Goal: Task Accomplishment & Management: Manage account settings

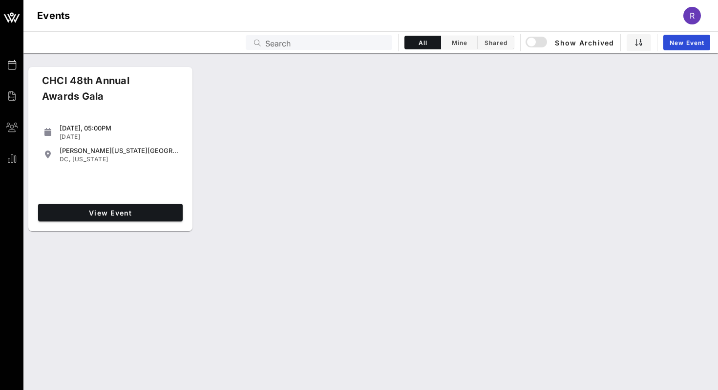
click at [171, 201] on div "View Event" at bounding box center [110, 212] width 152 height 25
click at [164, 208] on span "View Event" at bounding box center [110, 212] width 137 height 8
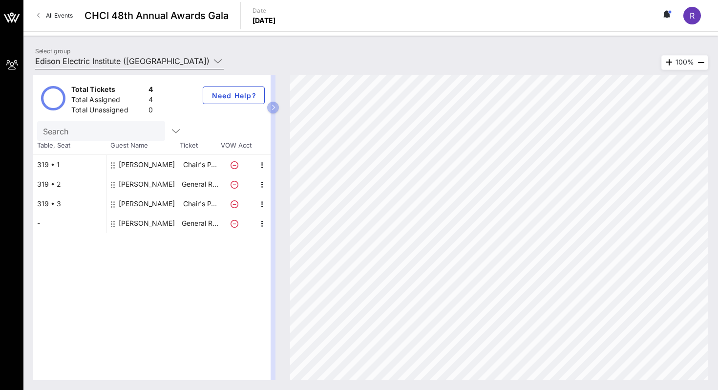
click at [117, 58] on input "Edison Electric Institute ([GEOGRAPHIC_DATA]) [[PERSON_NAME], [EMAIL_ADDRESS][D…" at bounding box center [122, 61] width 175 height 16
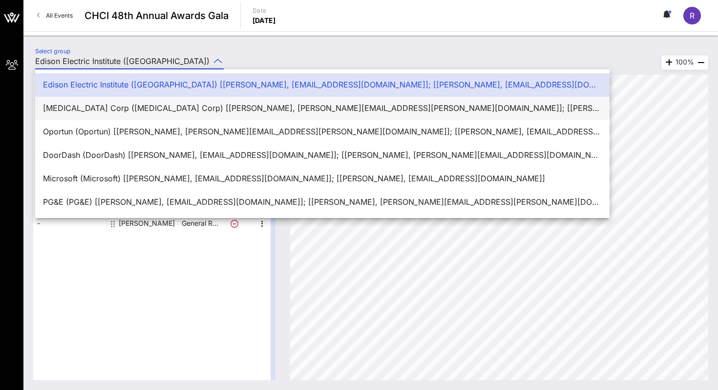
click at [107, 105] on div "[MEDICAL_DATA] Corp ([MEDICAL_DATA] Corp) [[PERSON_NAME], [PERSON_NAME][EMAIL_A…" at bounding box center [322, 107] width 558 height 9
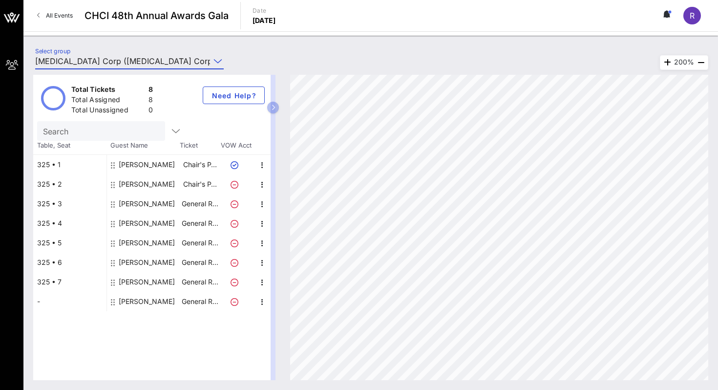
click at [109, 65] on div "Total Tickets 8 Total Assigned 8 Total Unassigned 0 Need Help? Search Table, Se…" at bounding box center [370, 227] width 694 height 325
click at [108, 62] on input "[MEDICAL_DATA] Corp ([MEDICAL_DATA] Corp) [[PERSON_NAME], [PERSON_NAME][EMAIL_A…" at bounding box center [122, 61] width 175 height 16
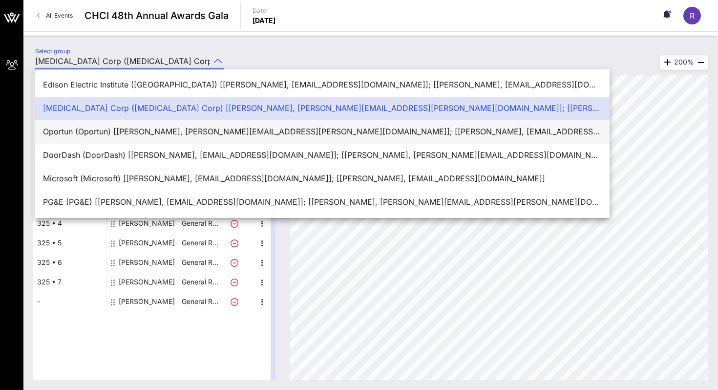
click at [88, 130] on div "Oportun (Oportun) [[PERSON_NAME], [PERSON_NAME][EMAIL_ADDRESS][PERSON_NAME][DOM…" at bounding box center [322, 131] width 558 height 9
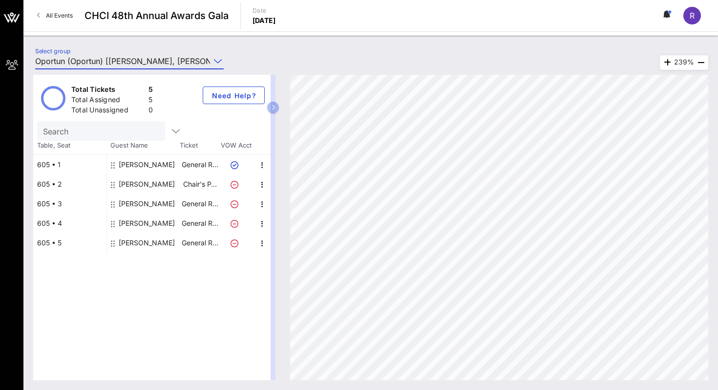
click at [134, 59] on input "Oportun (Oportun) [[PERSON_NAME], [PERSON_NAME][EMAIL_ADDRESS][PERSON_NAME][DOM…" at bounding box center [122, 61] width 175 height 16
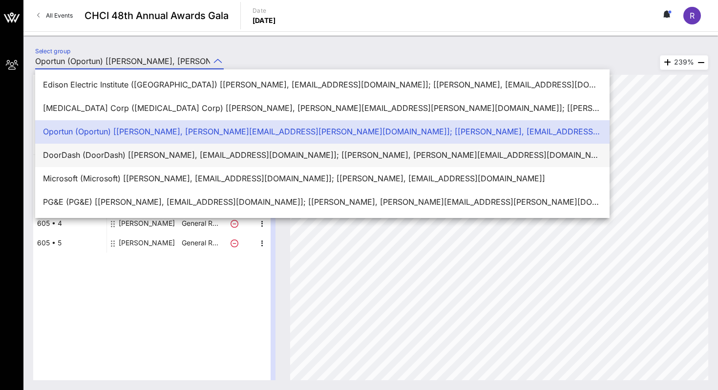
click at [121, 154] on div "DoorDash (DoorDash) [[PERSON_NAME], [EMAIL_ADDRESS][DOMAIN_NAME]]; [[PERSON_NAM…" at bounding box center [322, 154] width 558 height 9
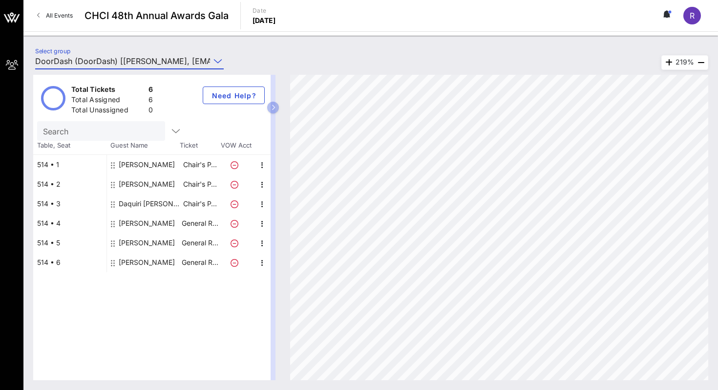
click at [109, 58] on input "DoorDash (DoorDash) [[PERSON_NAME], [EMAIL_ADDRESS][DOMAIN_NAME]]; [[PERSON_NAM…" at bounding box center [122, 61] width 175 height 16
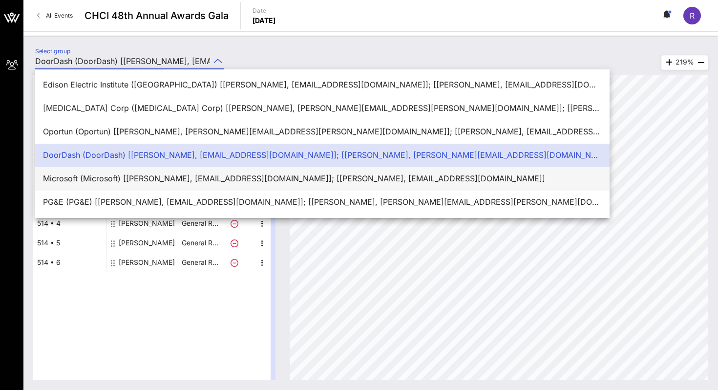
click at [107, 182] on div "Microsoft (Microsoft) [[PERSON_NAME], [EMAIL_ADDRESS][DOMAIN_NAME]]; [[PERSON_N…" at bounding box center [322, 178] width 558 height 9
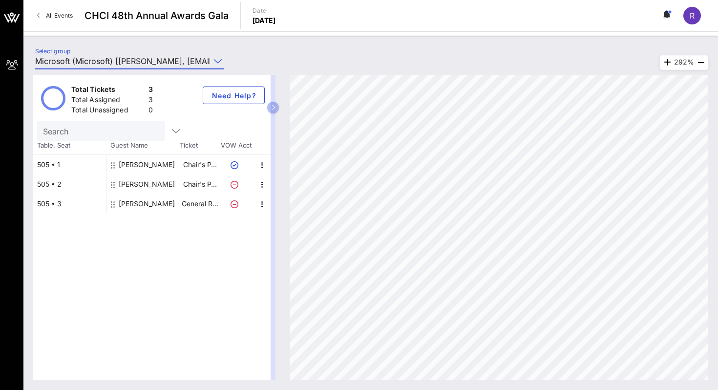
click at [150, 62] on input "Microsoft (Microsoft) [[PERSON_NAME], [EMAIL_ADDRESS][DOMAIN_NAME]]; [[PERSON_N…" at bounding box center [122, 61] width 175 height 16
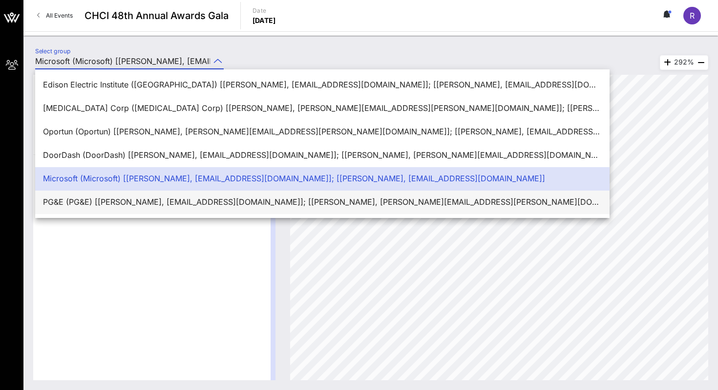
click at [136, 201] on div "PG&E (PG&E) [[PERSON_NAME], [EMAIL_ADDRESS][DOMAIN_NAME]]; [[PERSON_NAME], [PER…" at bounding box center [322, 201] width 558 height 9
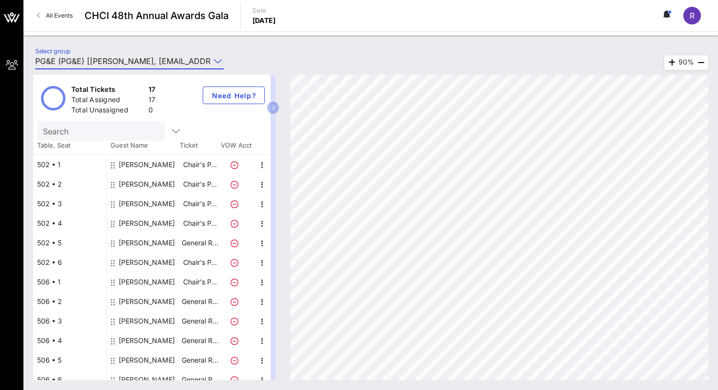
click at [164, 59] on input "PG&E (PG&E) [[PERSON_NAME], [EMAIL_ADDRESS][DOMAIN_NAME]]; [[PERSON_NAME], [PER…" at bounding box center [122, 61] width 175 height 16
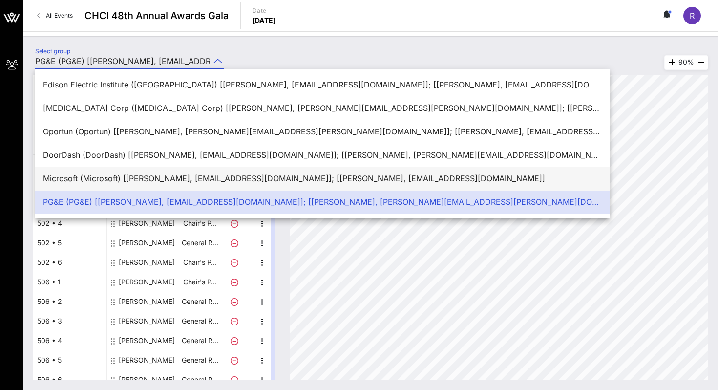
scroll to position [23, 0]
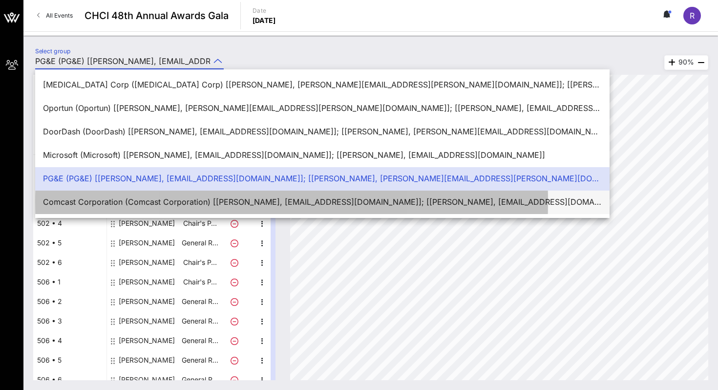
click at [109, 196] on div "Comcast Corporation (Comcast Corporation) [[PERSON_NAME], [EMAIL_ADDRESS][DOMAI…" at bounding box center [322, 201] width 558 height 21
type input "Comcast Corporation (Comcast Corporation) [[PERSON_NAME], [EMAIL_ADDRESS][DOMAI…"
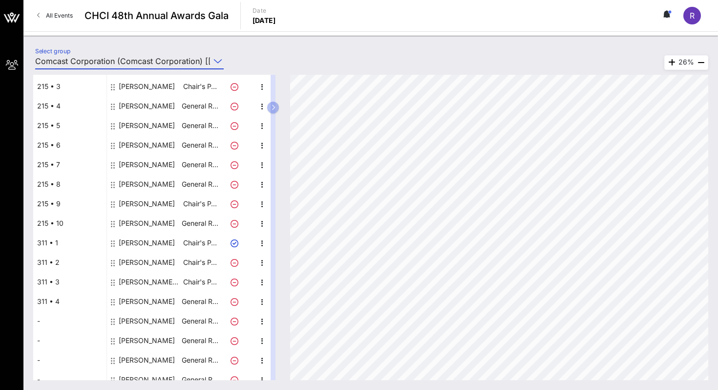
scroll to position [106, 0]
